Goal: Navigation & Orientation: Find specific page/section

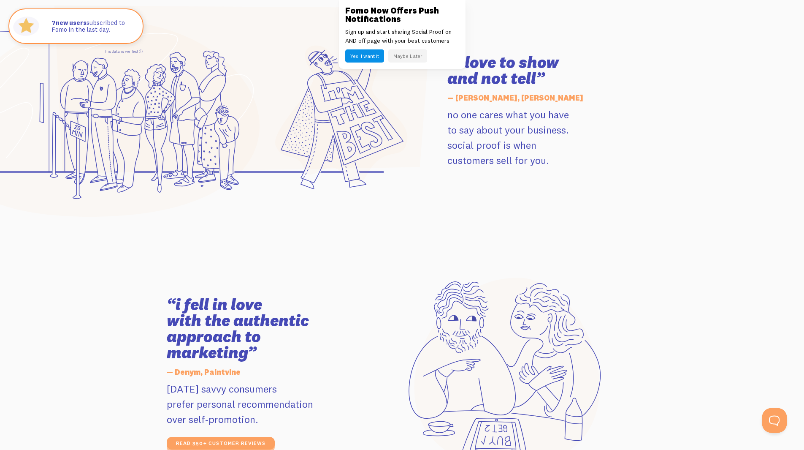
scroll to position [1183, 0]
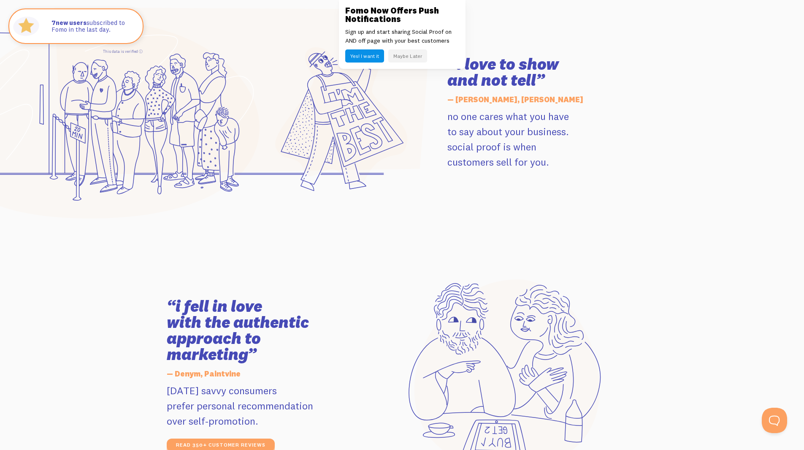
click at [416, 59] on button "Maybe Later" at bounding box center [408, 55] width 39 height 13
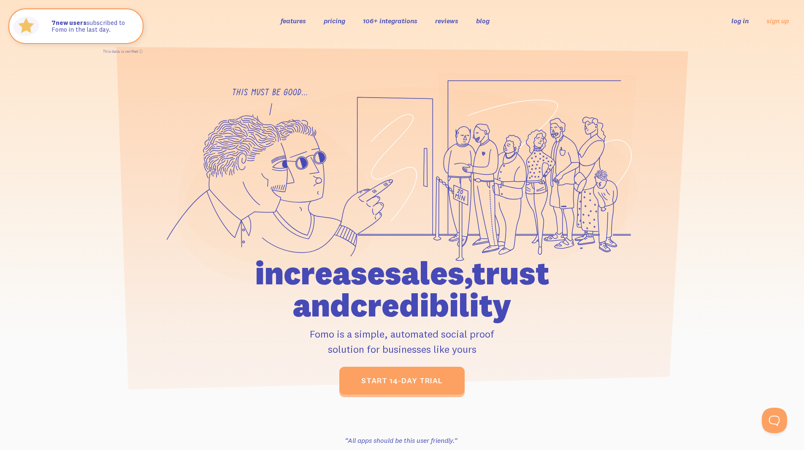
scroll to position [0, 0]
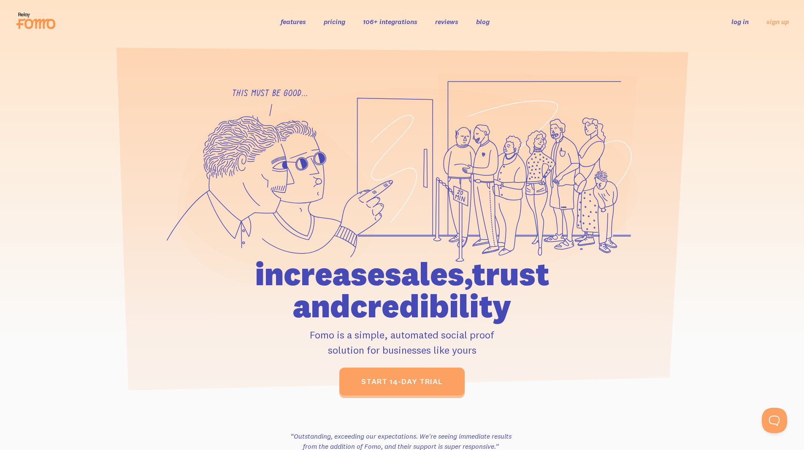
click at [296, 22] on link "features" at bounding box center [293, 21] width 25 height 8
